Goal: Task Accomplishment & Management: Complete application form

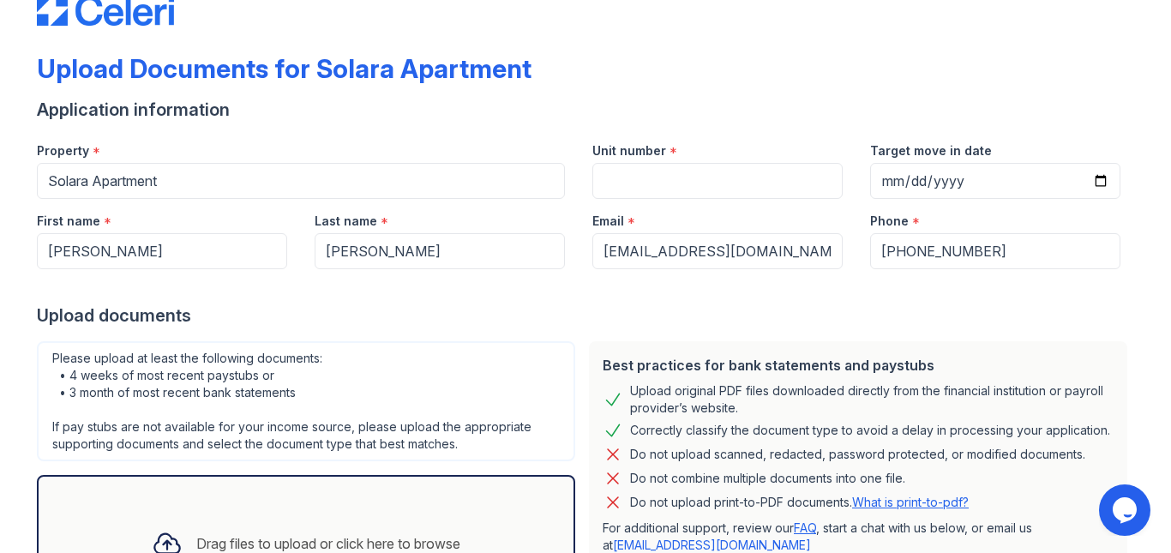
scroll to position [47, 0]
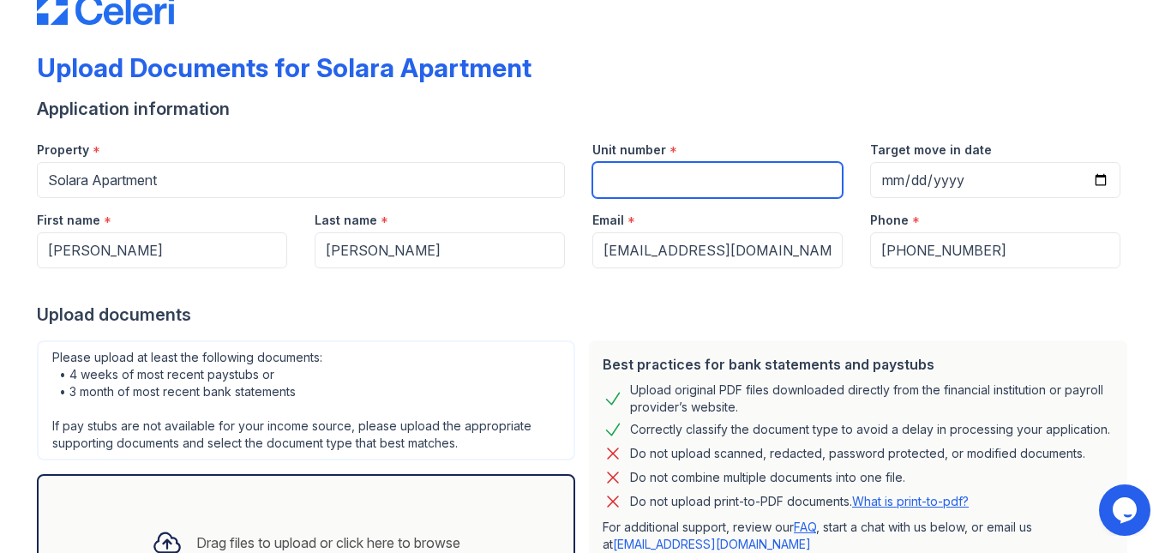
click at [639, 167] on input "Unit number" at bounding box center [717, 180] width 250 height 36
type input "507"
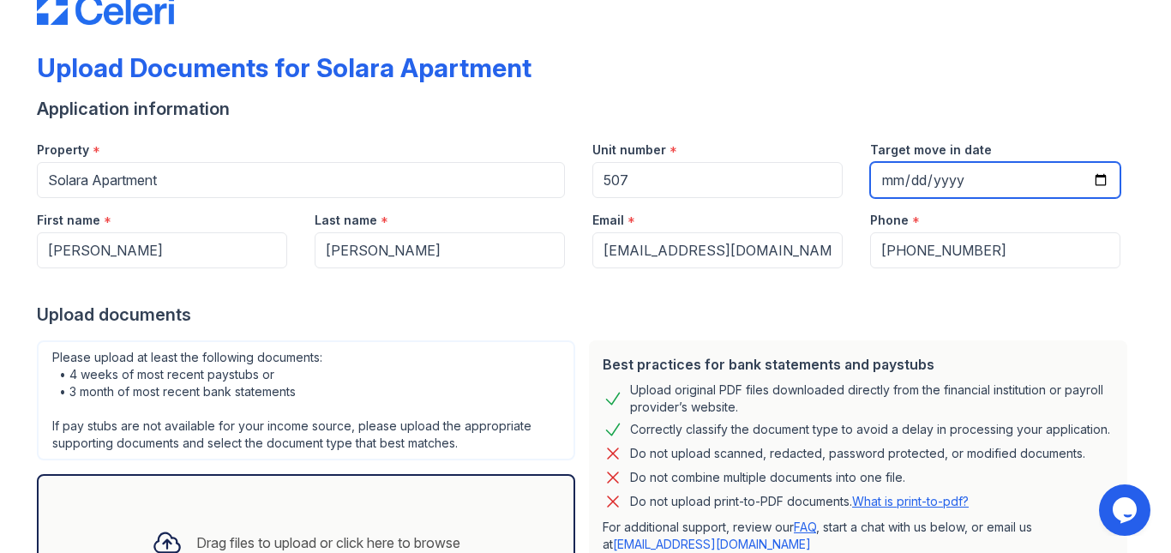
click at [884, 176] on input "Target move in date" at bounding box center [995, 180] width 250 height 36
type input "[DATE]"
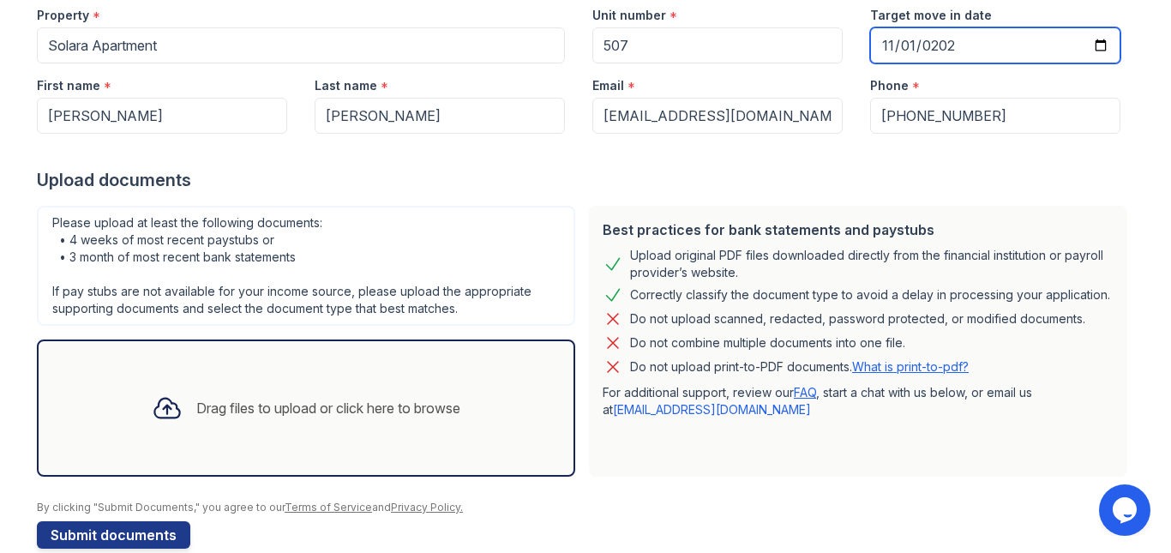
scroll to position [212, 0]
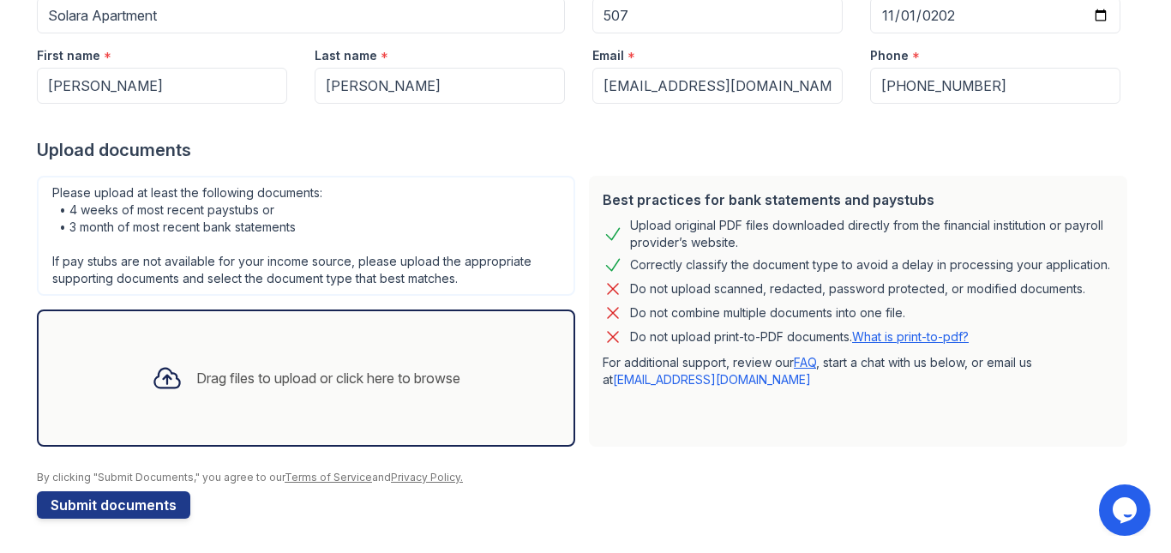
click at [154, 378] on icon at bounding box center [166, 379] width 25 height 20
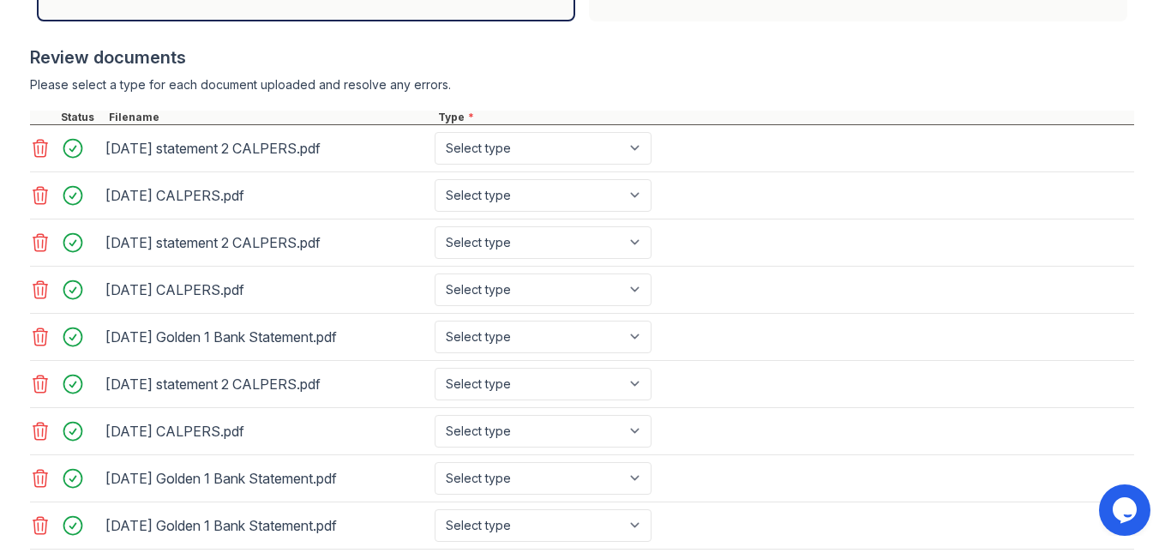
scroll to position [636, 0]
click at [512, 149] on select "Select type Paystub Bank Statement Offer Letter Tax Documents Benefit Award Let…" at bounding box center [543, 149] width 217 height 33
select select "paystub"
click at [435, 133] on select "Select type Paystub Bank Statement Offer Letter Tax Documents Benefit Award Let…" at bounding box center [543, 149] width 217 height 33
click at [507, 190] on select "Select type Paystub Bank Statement Offer Letter Tax Documents Benefit Award Let…" at bounding box center [543, 196] width 217 height 33
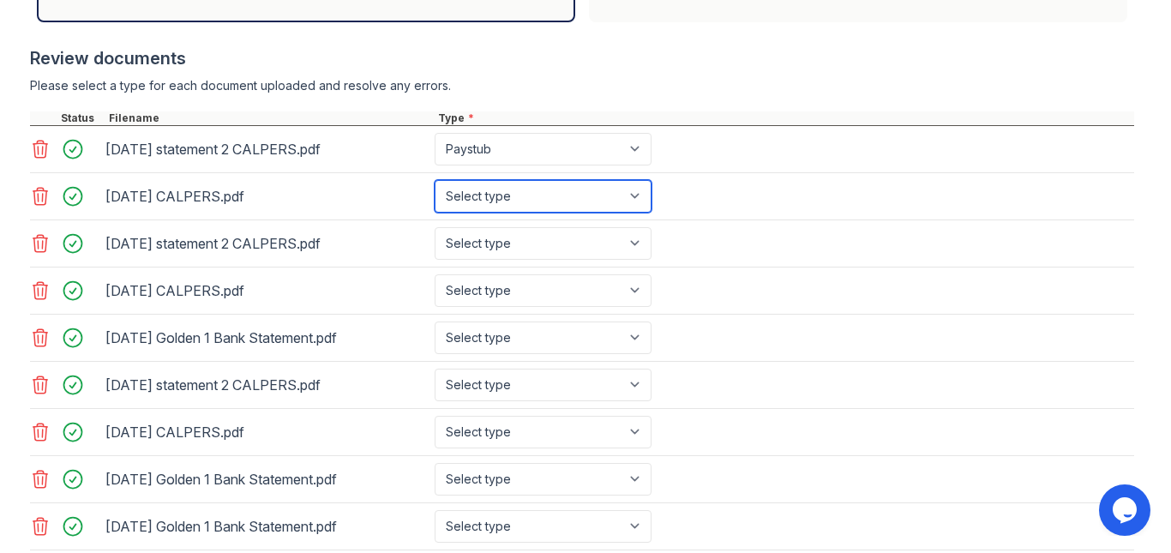
select select "paystub"
click at [435, 180] on select "Select type Paystub Bank Statement Offer Letter Tax Documents Benefit Award Let…" at bounding box center [543, 196] width 217 height 33
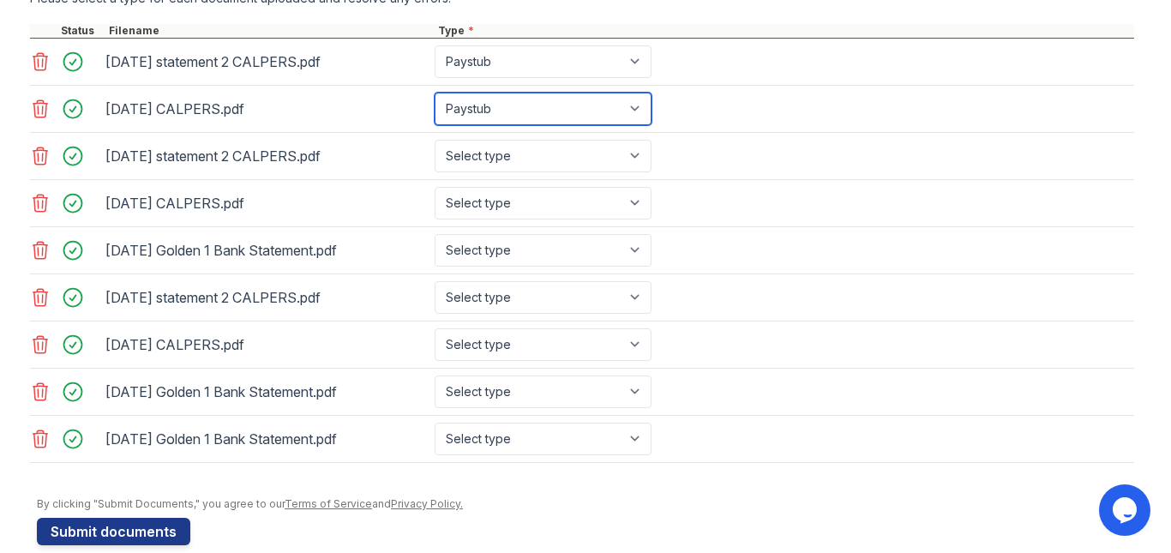
scroll to position [731, 0]
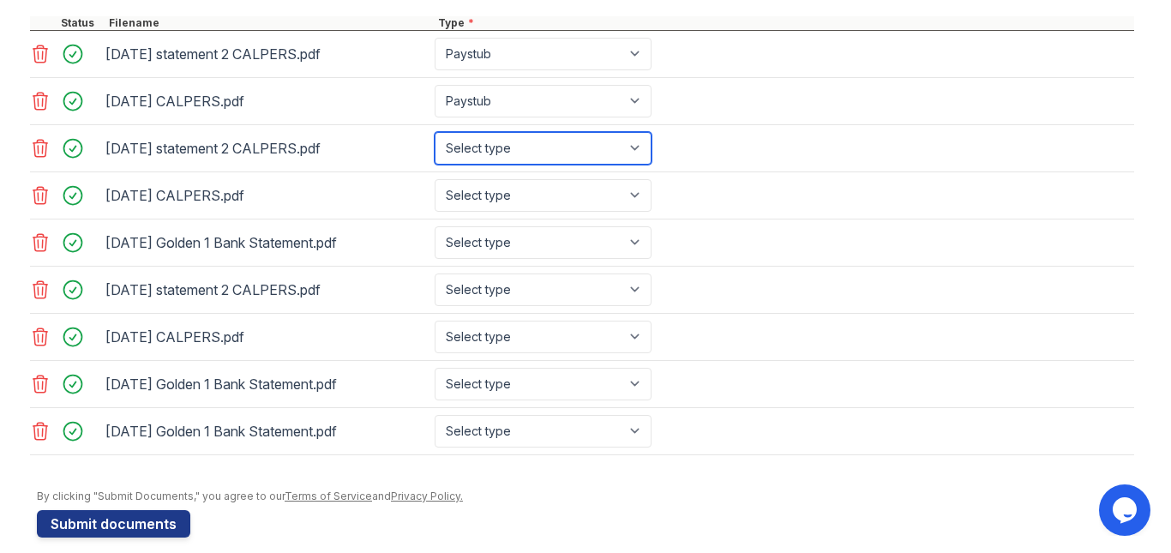
click at [492, 144] on select "Select type Paystub Bank Statement Offer Letter Tax Documents Benefit Award Let…" at bounding box center [543, 148] width 217 height 33
click at [435, 132] on select "Select type Paystub Bank Statement Offer Letter Tax Documents Benefit Award Let…" at bounding box center [543, 148] width 217 height 33
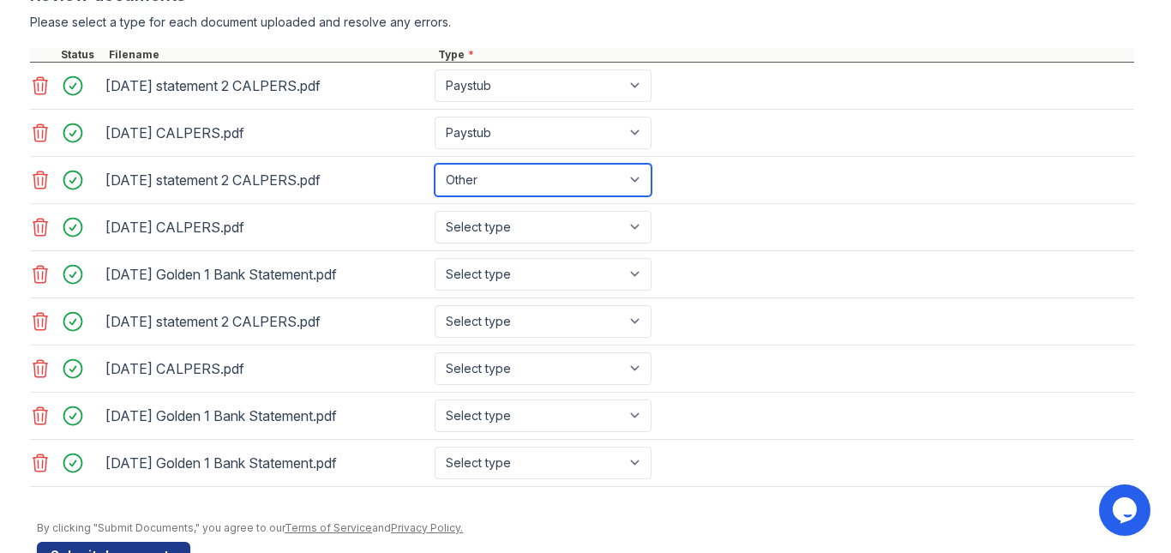
scroll to position [699, 0]
click at [508, 168] on select "Select type Paystub Bank Statement Offer Letter Tax Documents Benefit Award Let…" at bounding box center [543, 181] width 217 height 33
select select "paystub"
click at [435, 165] on select "Select type Paystub Bank Statement Offer Letter Tax Documents Benefit Award Let…" at bounding box center [543, 181] width 217 height 33
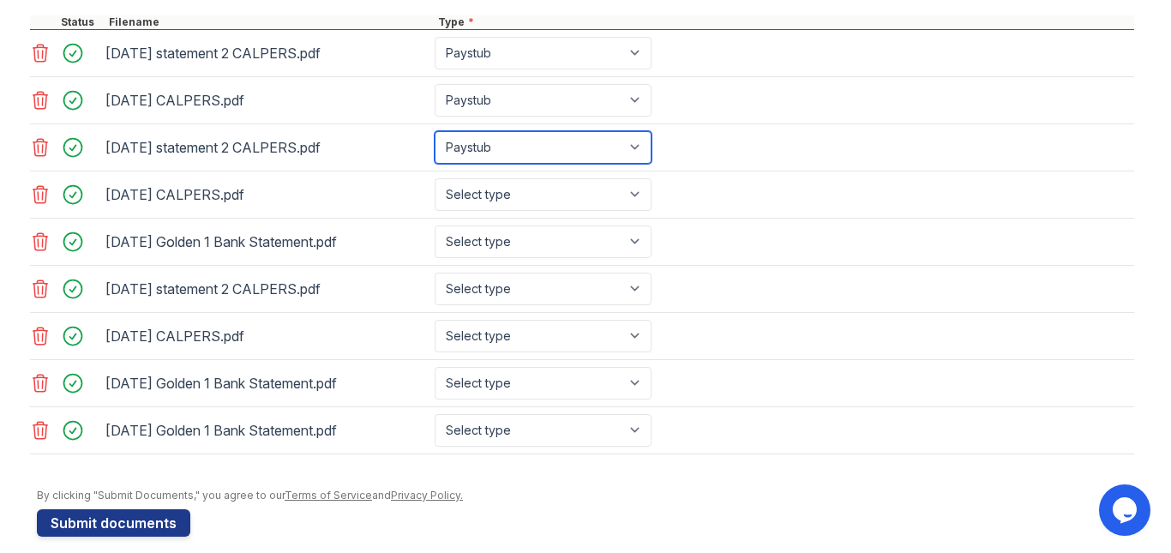
scroll to position [738, 0]
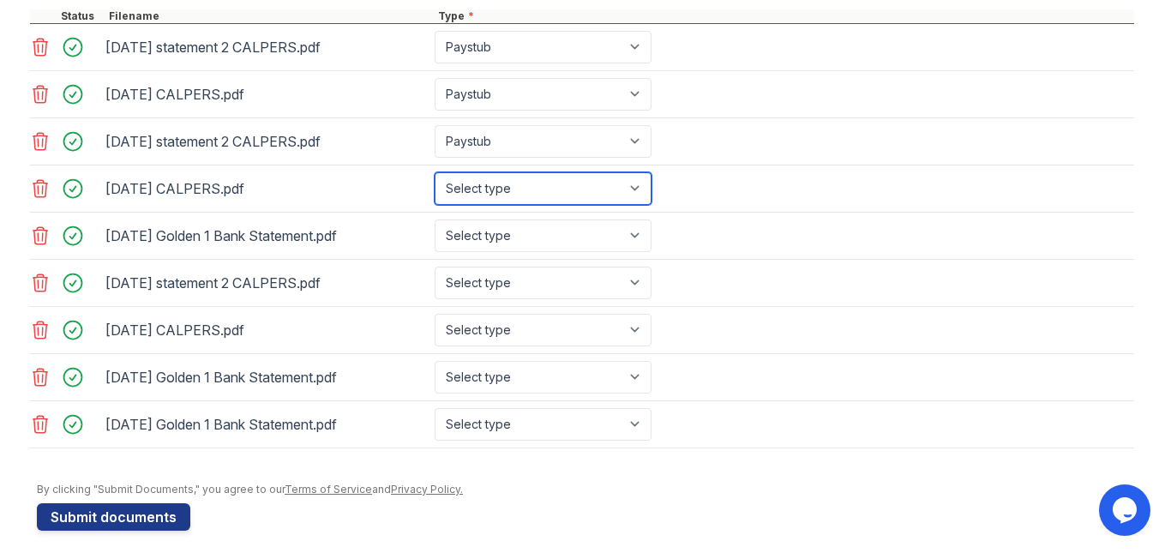
click at [497, 183] on select "Select type Paystub Bank Statement Offer Letter Tax Documents Benefit Award Let…" at bounding box center [543, 188] width 217 height 33
select select "paystub"
click at [435, 172] on select "Select type Paystub Bank Statement Offer Letter Tax Documents Benefit Award Let…" at bounding box center [543, 188] width 217 height 33
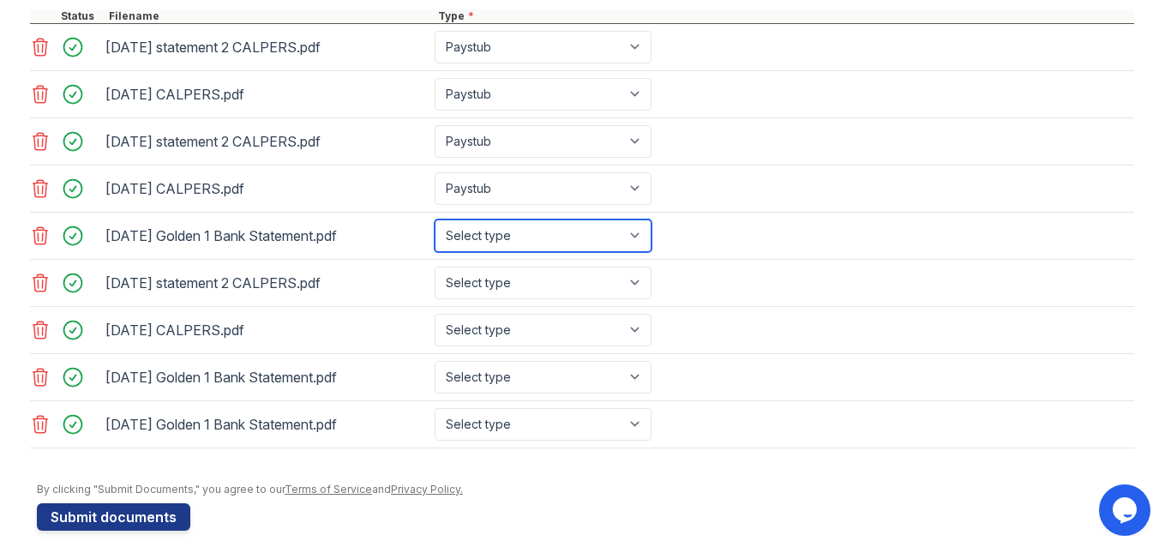
click at [489, 238] on select "Select type Paystub Bank Statement Offer Letter Tax Documents Benefit Award Let…" at bounding box center [543, 235] width 217 height 33
select select "bank_statement"
click at [435, 219] on select "Select type Paystub Bank Statement Offer Letter Tax Documents Benefit Award Let…" at bounding box center [543, 235] width 217 height 33
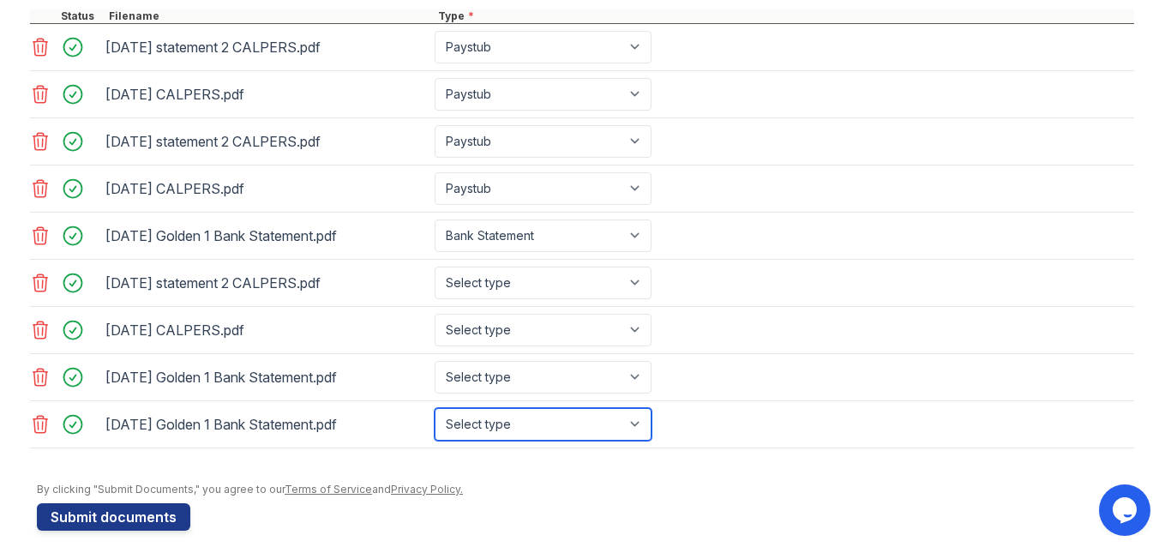
click at [490, 430] on select "Select type Paystub Bank Statement Offer Letter Tax Documents Benefit Award Let…" at bounding box center [543, 424] width 217 height 33
select select "bank_statement"
click at [435, 408] on select "Select type Paystub Bank Statement Offer Letter Tax Documents Benefit Award Let…" at bounding box center [543, 424] width 217 height 33
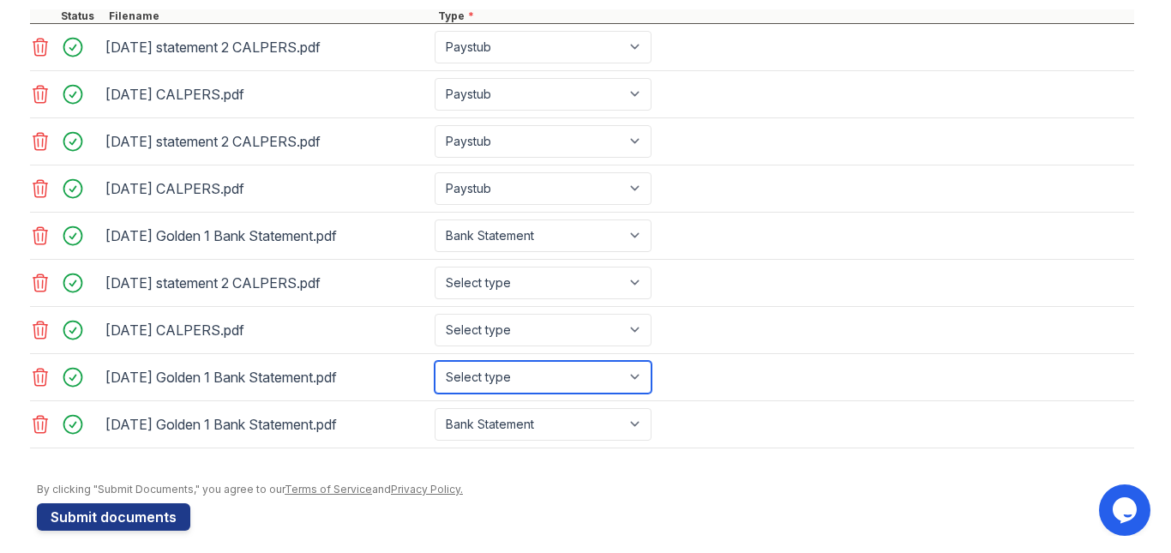
click at [484, 379] on select "Select type Paystub Bank Statement Offer Letter Tax Documents Benefit Award Let…" at bounding box center [543, 377] width 217 height 33
select select "bank_statement"
click at [435, 361] on select "Select type Paystub Bank Statement Offer Letter Tax Documents Benefit Award Let…" at bounding box center [543, 377] width 217 height 33
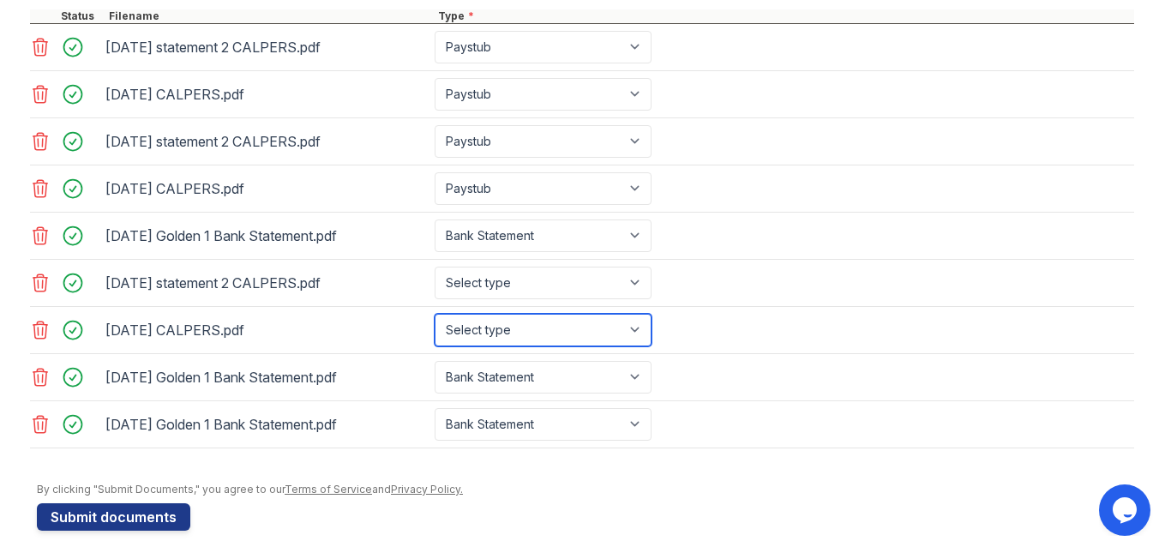
click at [478, 316] on select "Select type Paystub Bank Statement Offer Letter Tax Documents Benefit Award Let…" at bounding box center [543, 330] width 217 height 33
select select "paystub"
click at [435, 314] on select "Select type Paystub Bank Statement Offer Letter Tax Documents Benefit Award Let…" at bounding box center [543, 330] width 217 height 33
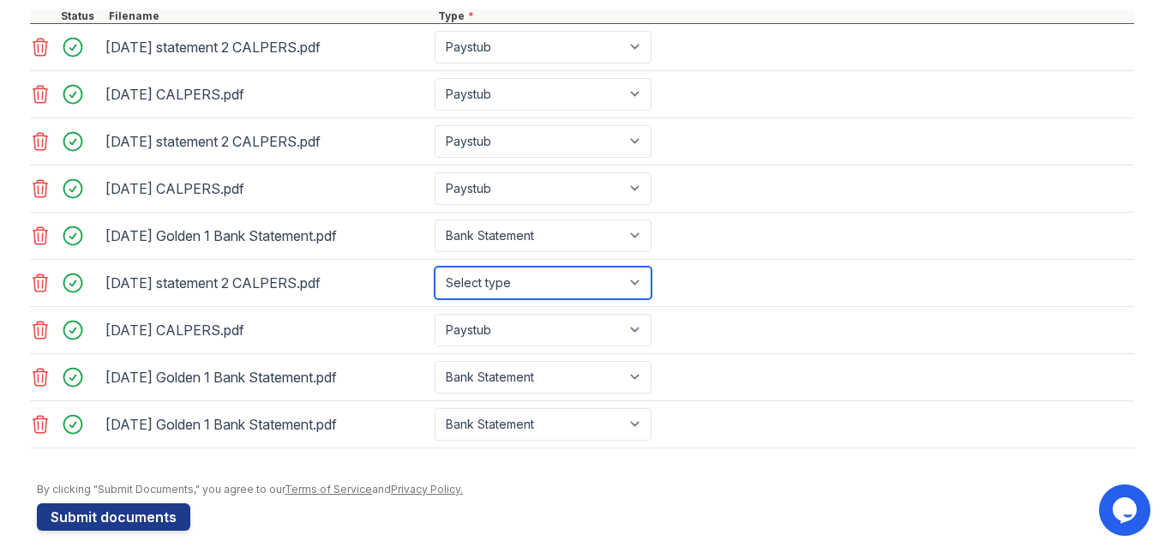
click at [486, 287] on select "Select type Paystub Bank Statement Offer Letter Tax Documents Benefit Award Let…" at bounding box center [543, 283] width 217 height 33
select select "paystub"
click at [435, 267] on select "Select type Paystub Bank Statement Offer Letter Tax Documents Benefit Award Let…" at bounding box center [543, 283] width 217 height 33
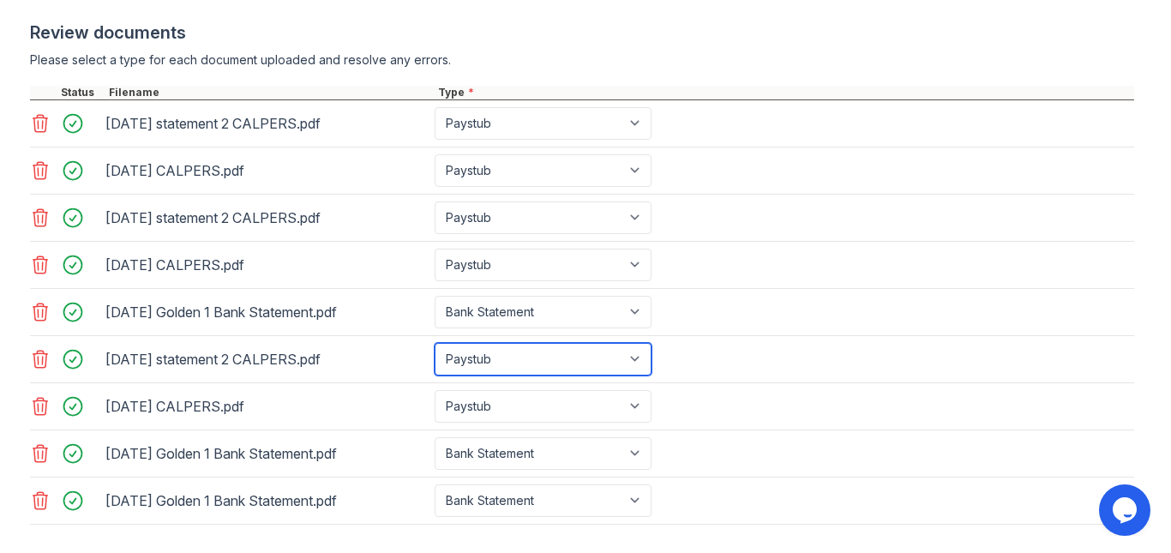
scroll to position [742, 0]
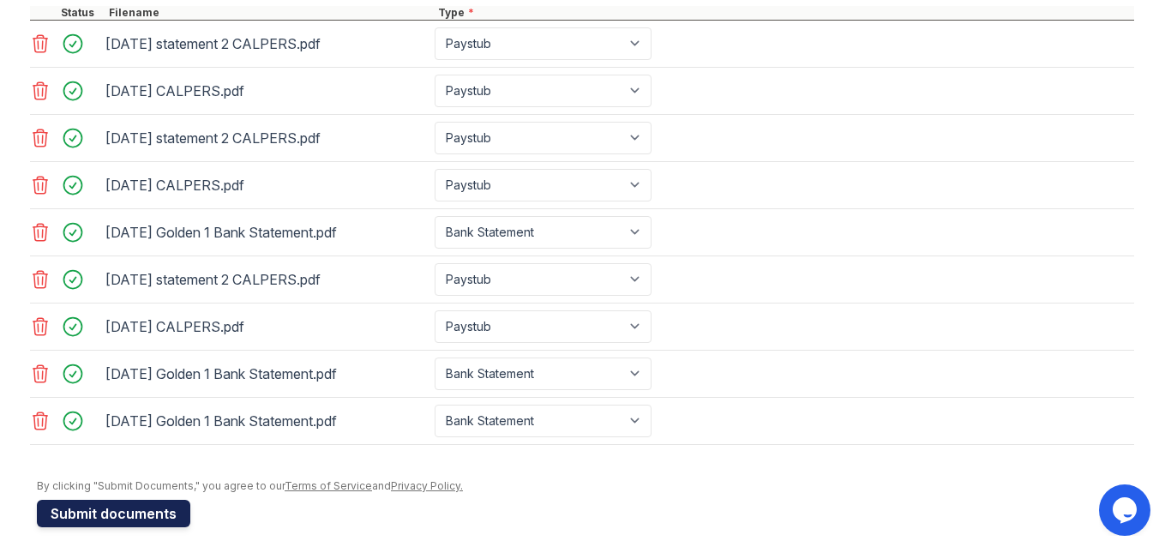
click at [128, 511] on button "Submit documents" at bounding box center [113, 513] width 153 height 27
